Goal: Task Accomplishment & Management: Complete application form

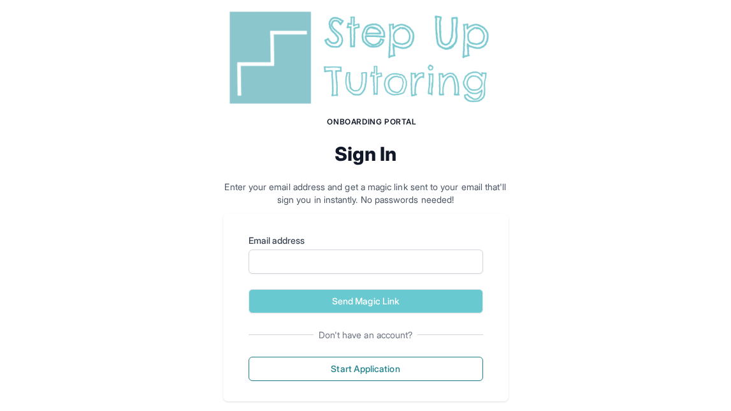
scroll to position [27, 0]
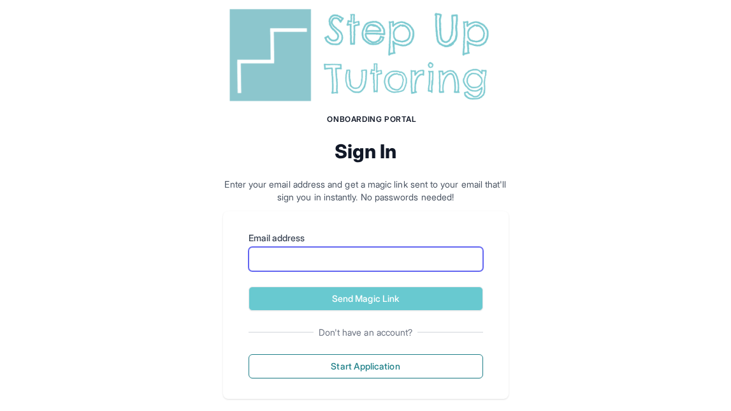
click at [347, 261] on input "Email address" at bounding box center [366, 259] width 235 height 24
type input "**********"
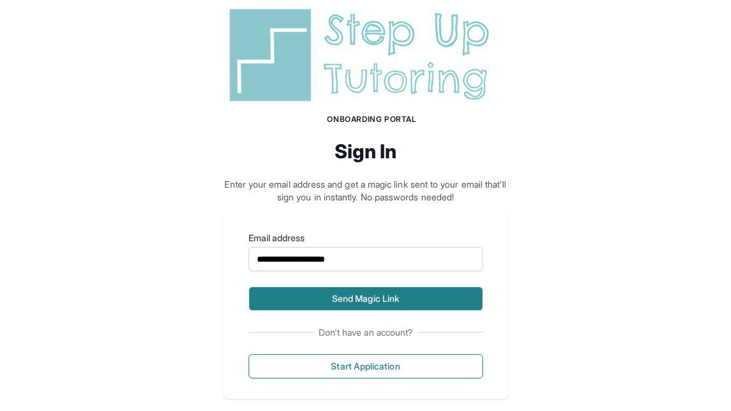
click at [363, 307] on button "Send Magic Link" at bounding box center [366, 298] width 235 height 24
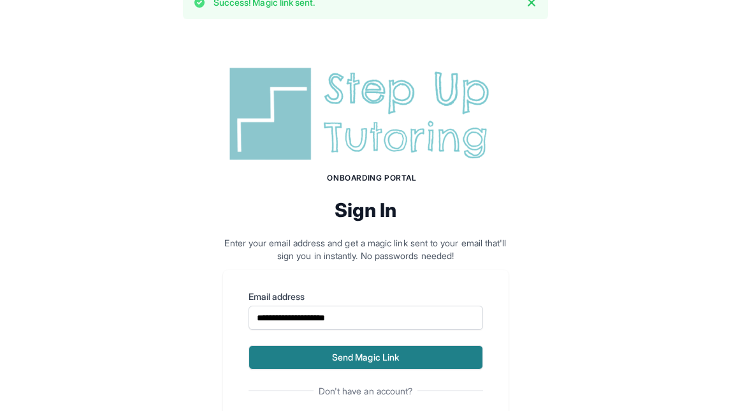
scroll to position [85, 0]
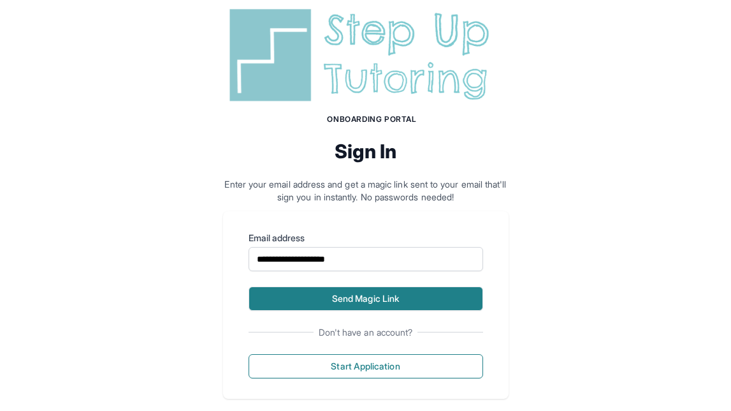
click at [302, 296] on button "Send Magic Link" at bounding box center [366, 298] width 235 height 24
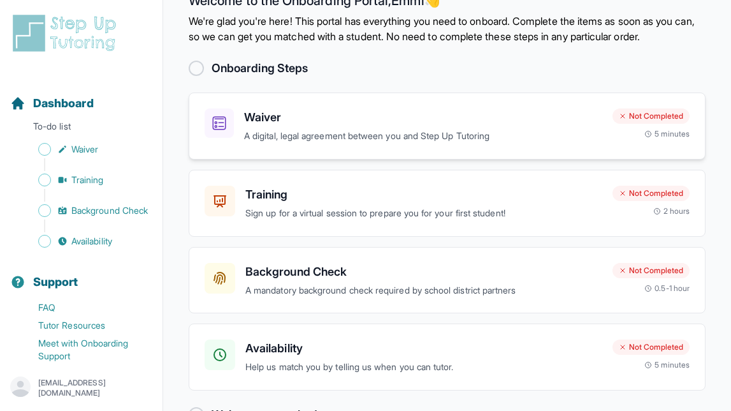
scroll to position [86, 0]
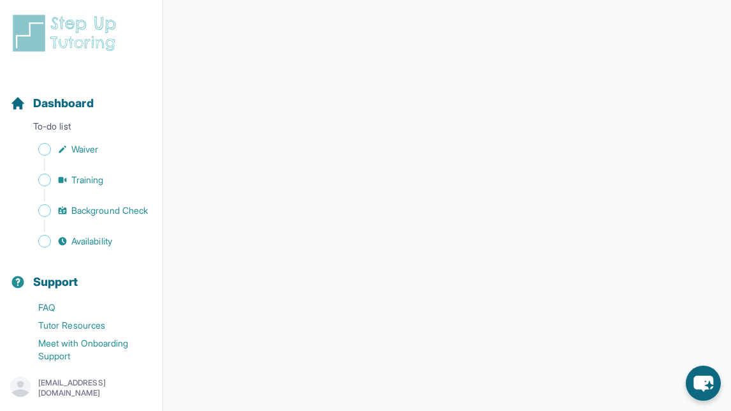
scroll to position [268, 0]
click at [78, 146] on span "Waiver" at bounding box center [84, 149] width 27 height 13
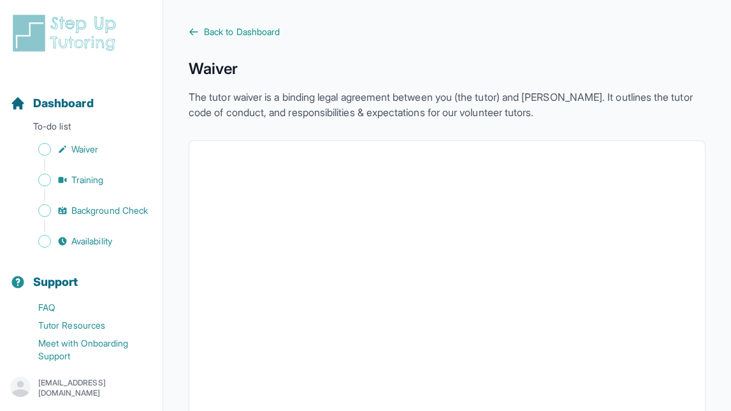
scroll to position [6, 0]
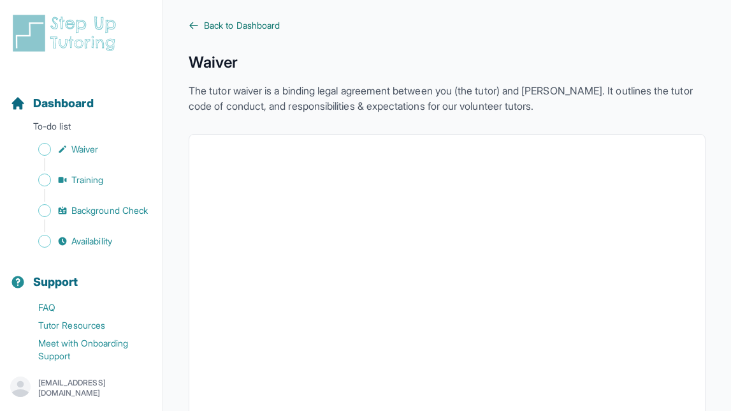
click at [200, 23] on link "Back to Dashboard" at bounding box center [447, 25] width 517 height 13
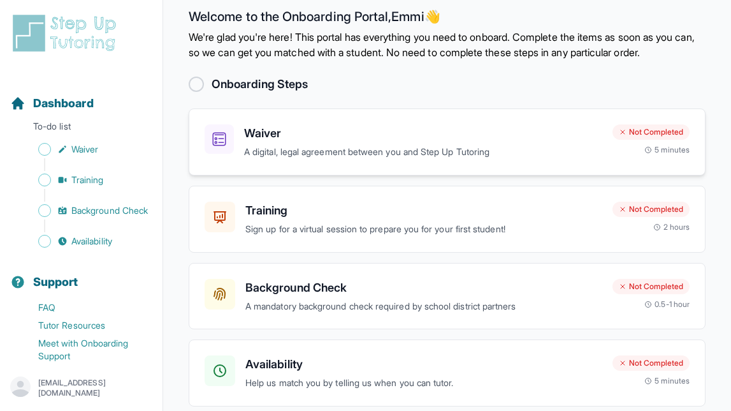
scroll to position [22, 0]
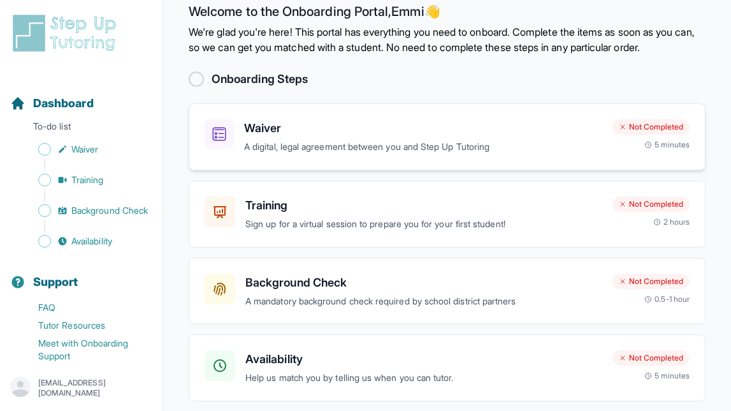
click at [630, 150] on div "Not Completed 5 minutes" at bounding box center [651, 134] width 77 height 31
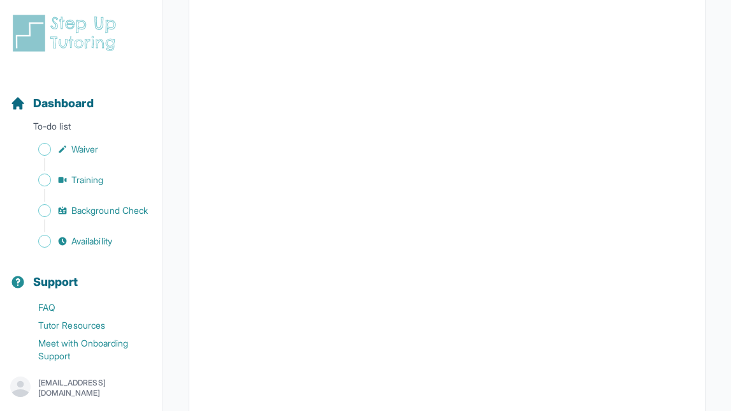
scroll to position [2358, 0]
click at [55, 144] on link "Waiver" at bounding box center [86, 149] width 152 height 18
click at [47, 147] on span "Sidebar" at bounding box center [44, 149] width 13 height 13
click at [59, 150] on icon "Sidebar" at bounding box center [62, 149] width 10 height 10
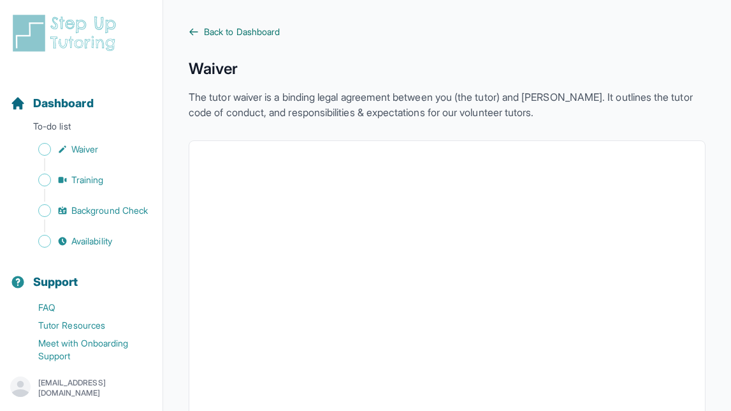
click at [207, 34] on span "Back to Dashboard" at bounding box center [242, 32] width 76 height 13
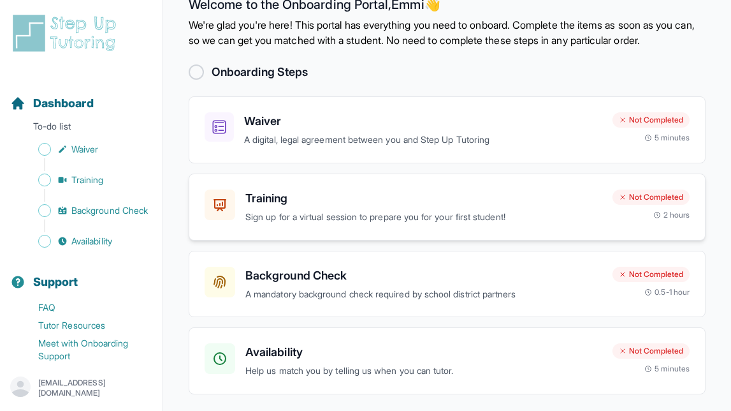
scroll to position [30, 0]
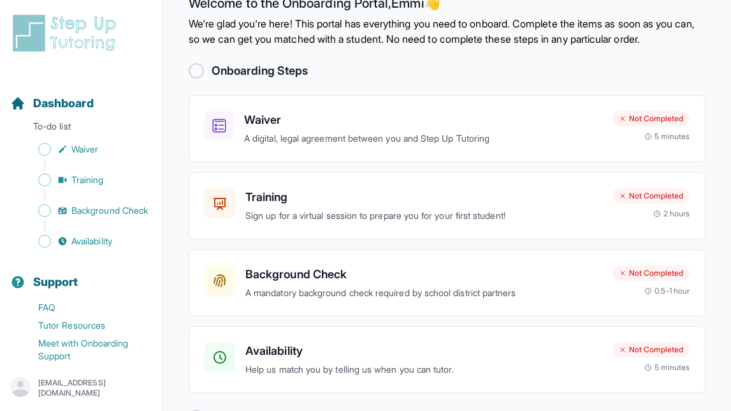
click at [196, 78] on div at bounding box center [196, 70] width 15 height 15
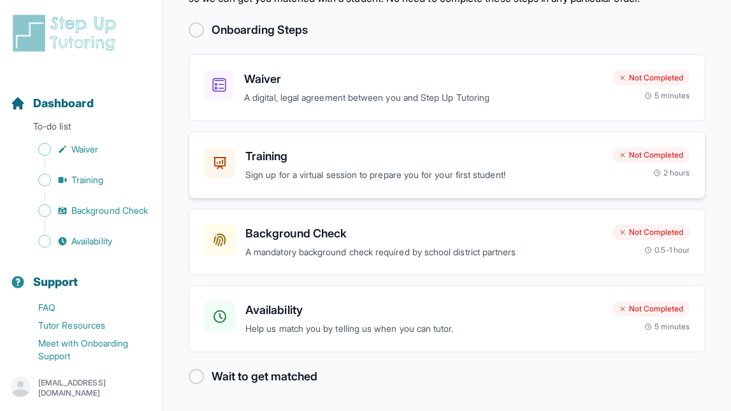
scroll to position [73, 0]
click at [593, 182] on p "Sign up for a virtual session to prepare you for your first student!" at bounding box center [423, 175] width 357 height 15
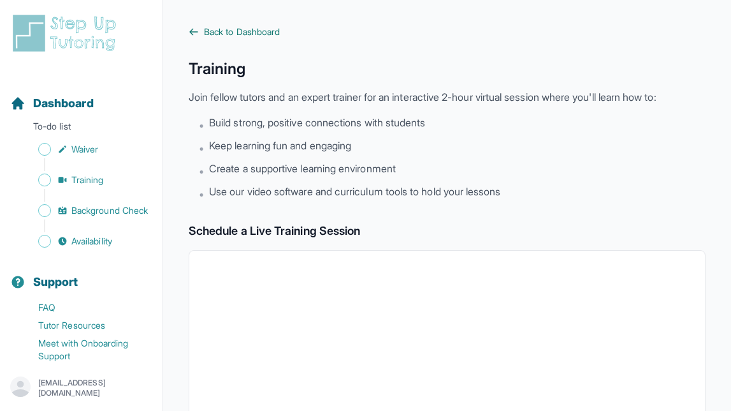
click at [226, 34] on span "Back to Dashboard" at bounding box center [242, 32] width 76 height 13
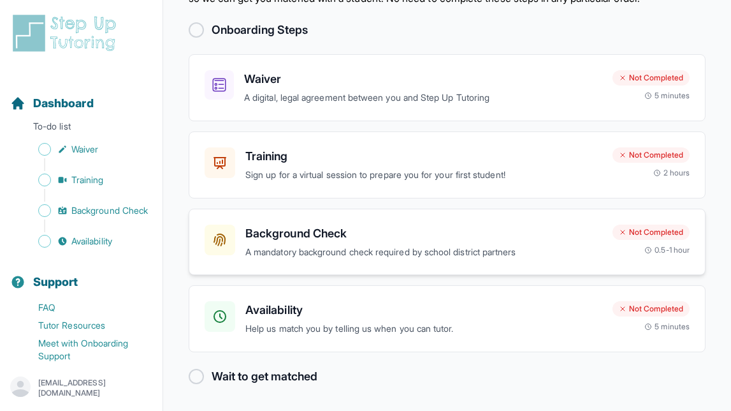
scroll to position [86, 0]
click at [511, 245] on p "A mandatory background check required by school district partners" at bounding box center [423, 252] width 357 height 15
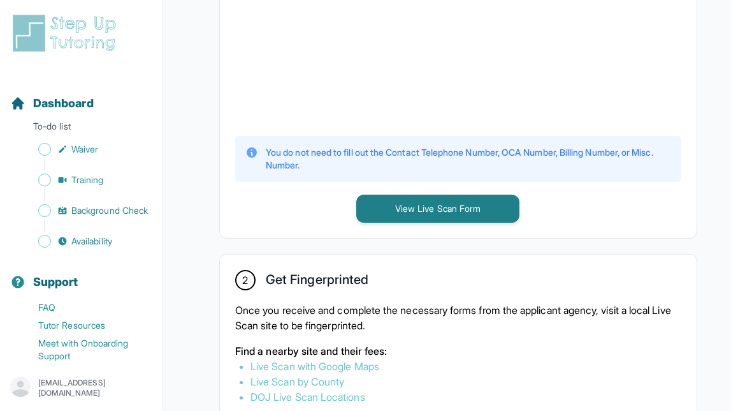
scroll to position [517, 0]
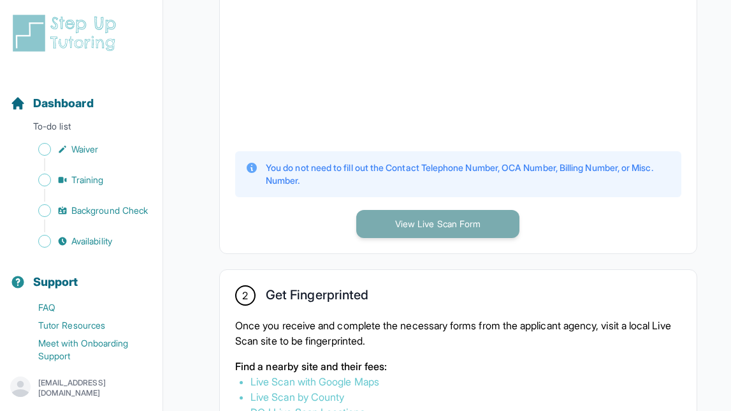
click at [492, 234] on button "View Live Scan Form" at bounding box center [437, 224] width 163 height 28
click at [0, 0] on div "**********" at bounding box center [365, 235] width 731 height 1504
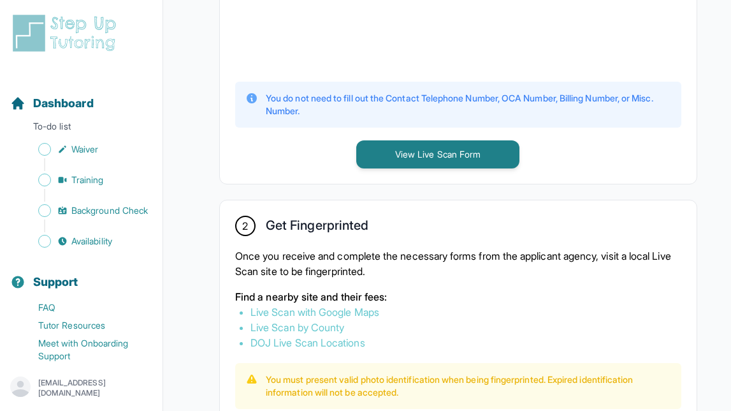
scroll to position [0, 0]
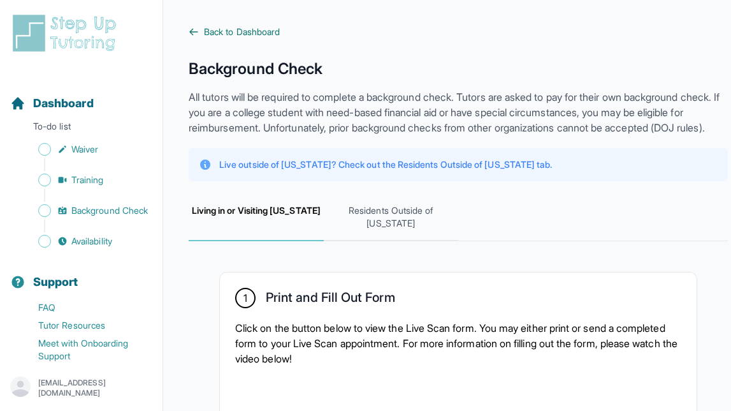
click at [201, 32] on link "Back to Dashboard" at bounding box center [458, 32] width 539 height 13
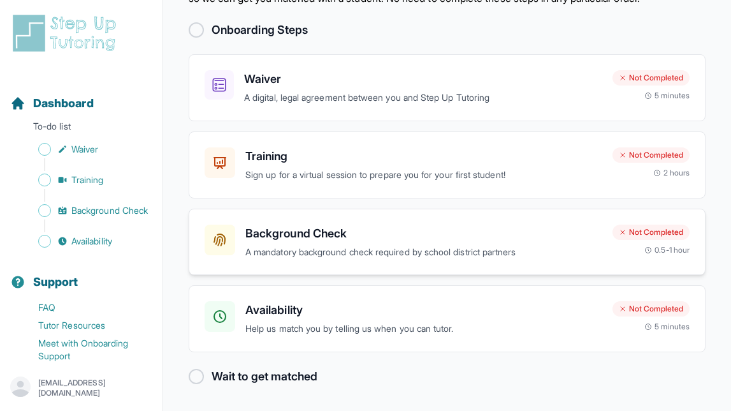
scroll to position [86, 0]
click at [194, 379] on div at bounding box center [196, 376] width 15 height 15
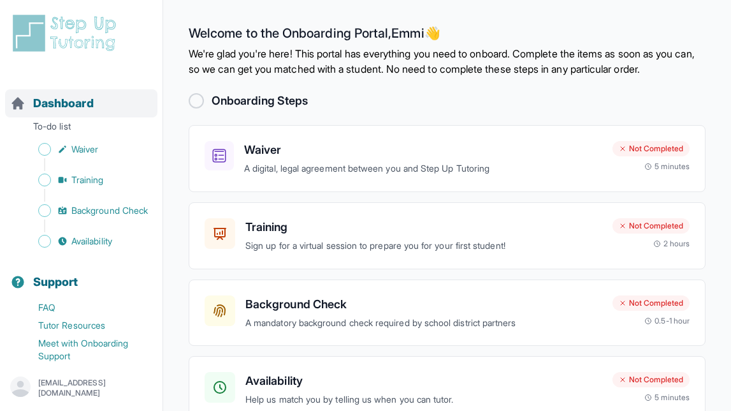
click at [73, 92] on div "Dashboard" at bounding box center [81, 103] width 152 height 28
click at [645, 170] on icon at bounding box center [649, 167] width 8 height 8
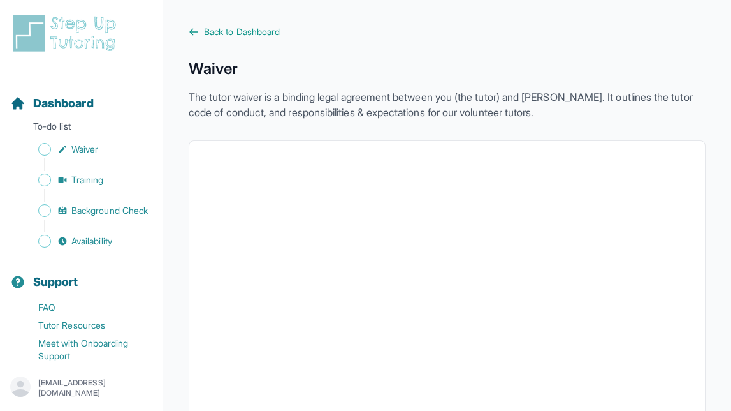
click at [199, 26] on link "Back to Dashboard" at bounding box center [447, 32] width 517 height 13
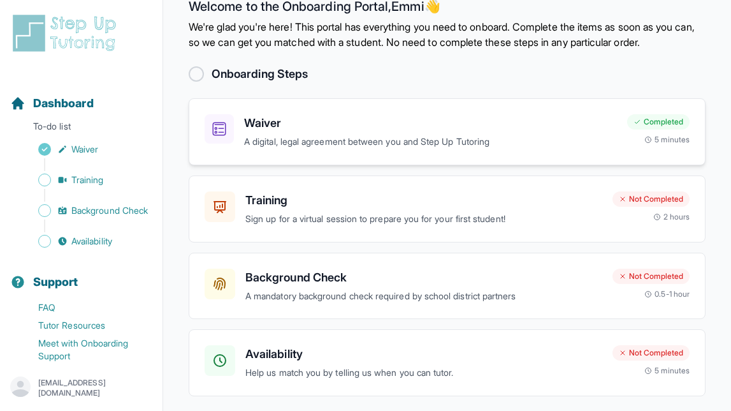
scroll to position [71, 0]
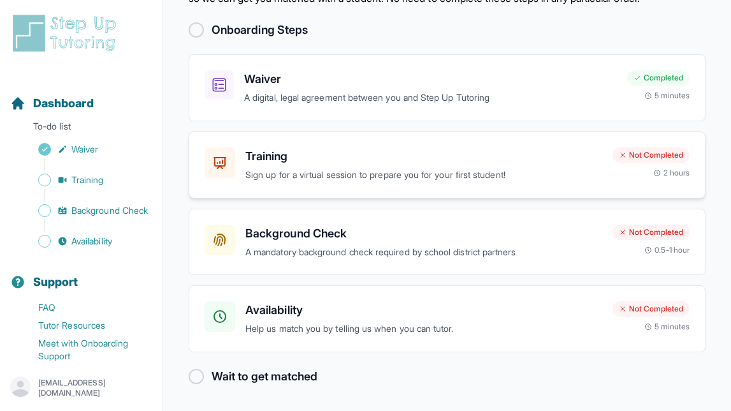
click at [645, 163] on div "Not Completed" at bounding box center [651, 154] width 77 height 15
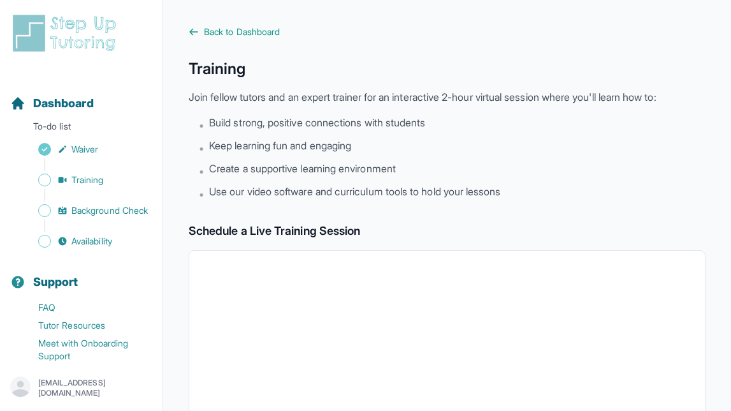
scroll to position [487, 0]
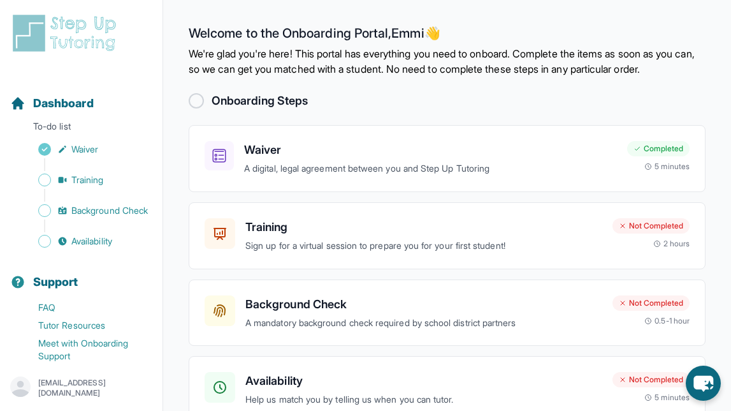
click at [85, 45] on img at bounding box center [66, 33] width 113 height 41
